Goal: Task Accomplishment & Management: Use online tool/utility

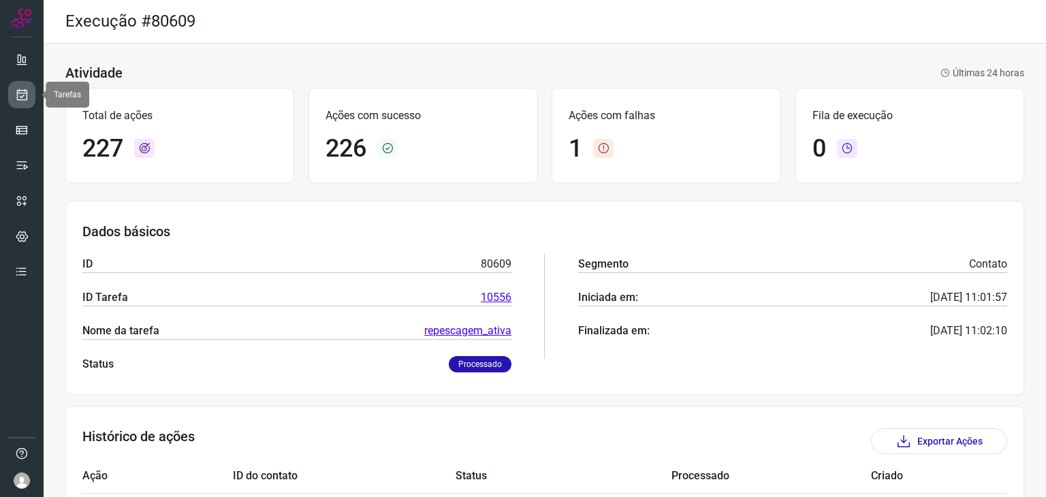
click at [22, 93] on icon at bounding box center [22, 95] width 14 height 14
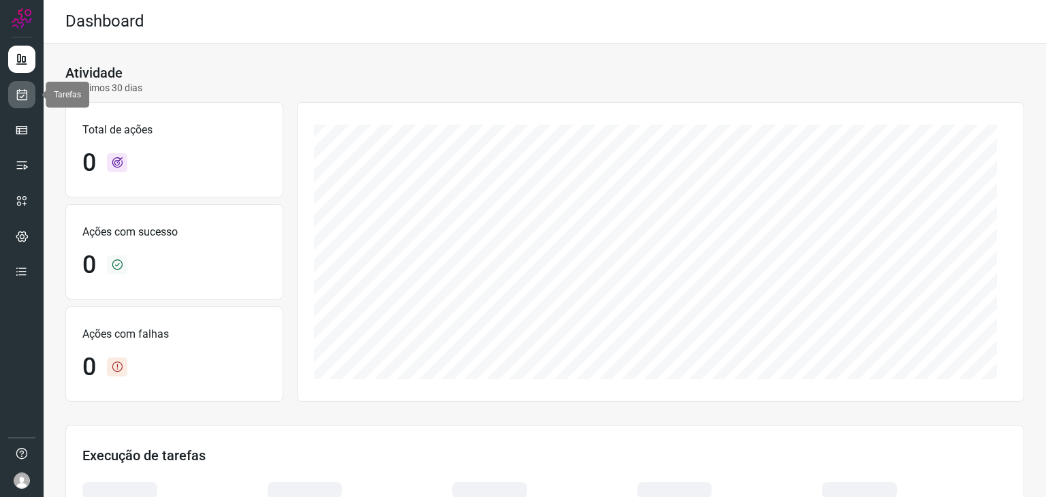
click at [27, 95] on icon at bounding box center [22, 95] width 14 height 14
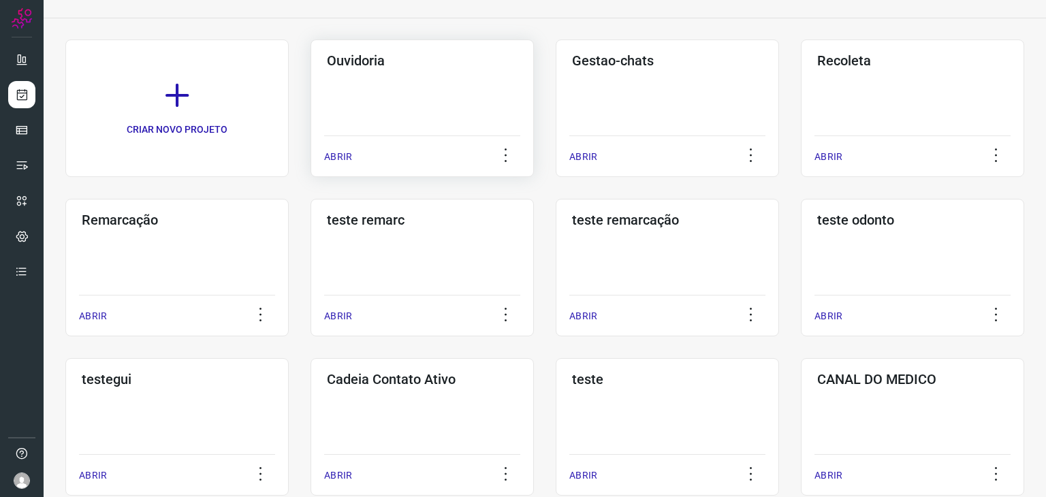
scroll to position [204, 0]
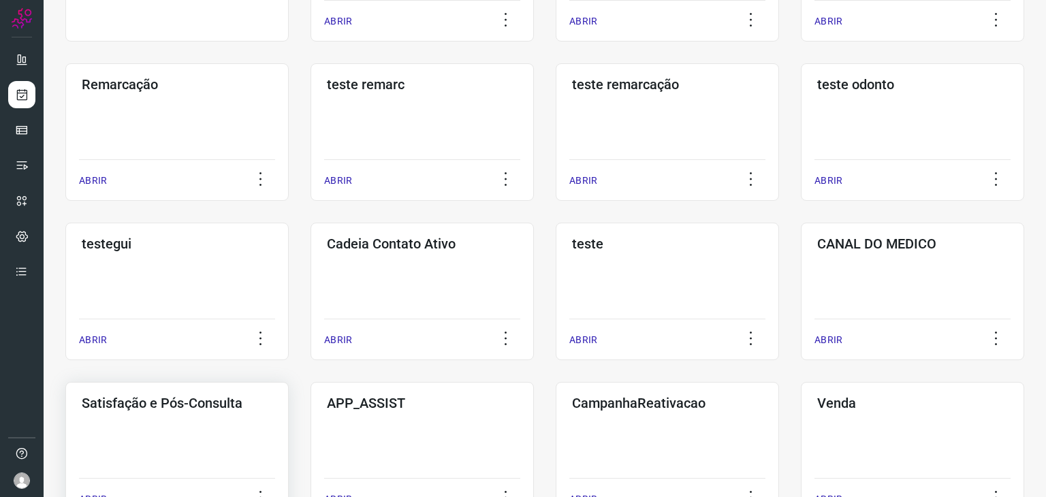
click at [310, 436] on div "Satisfação e Pós-Consulta ABRIR" at bounding box center [421, 450] width 223 height 137
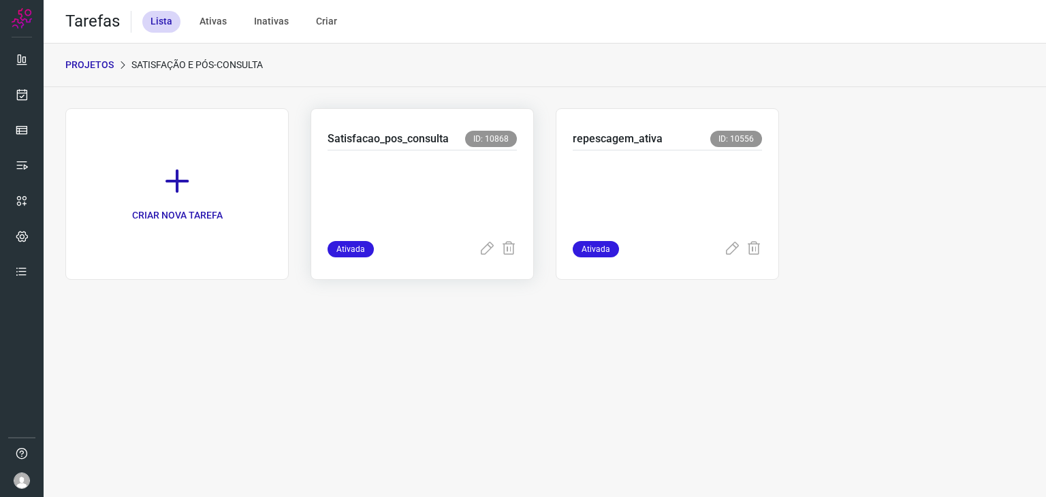
click at [458, 176] on p at bounding box center [421, 193] width 189 height 68
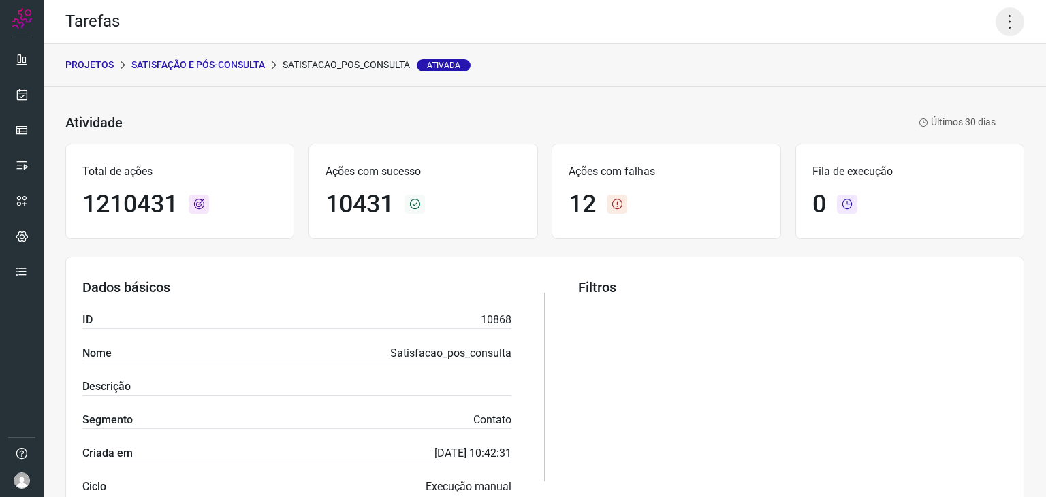
click at [995, 19] on icon at bounding box center [1009, 21] width 29 height 29
click at [964, 88] on li "Executar" at bounding box center [951, 89] width 124 height 22
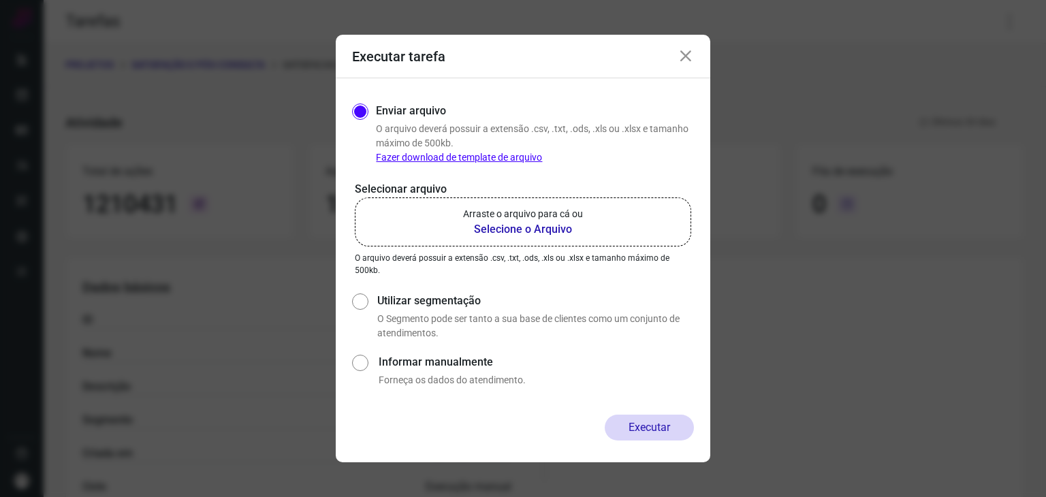
click at [544, 223] on b "Selecione o Arquivo" at bounding box center [523, 229] width 120 height 16
click at [0, 0] on input "Arraste o arquivo para cá ou Selecione o Arquivo" at bounding box center [0, 0] width 0 height 0
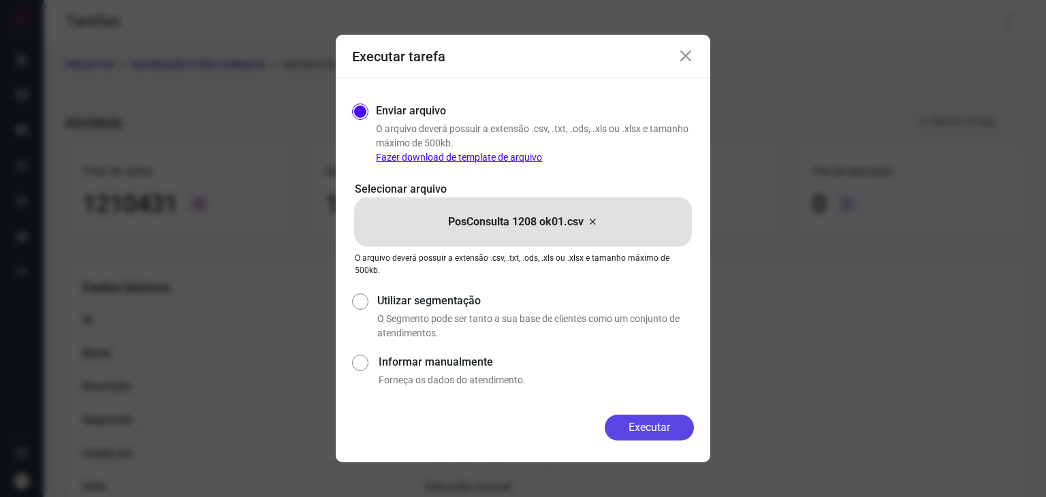
click at [647, 423] on button "Executar" at bounding box center [648, 428] width 89 height 26
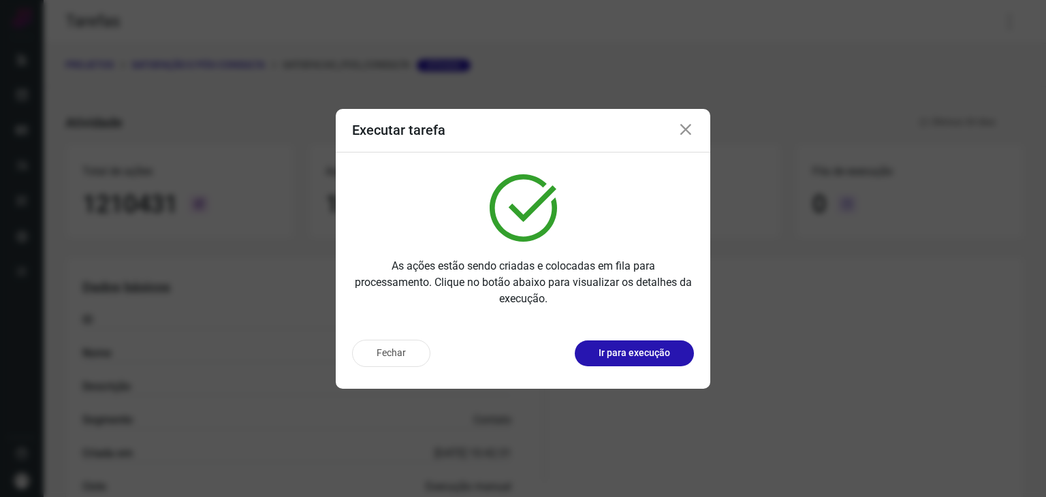
click at [645, 363] on button "Ir para execução" at bounding box center [633, 353] width 119 height 26
